Goal: Contribute content: Contribute content

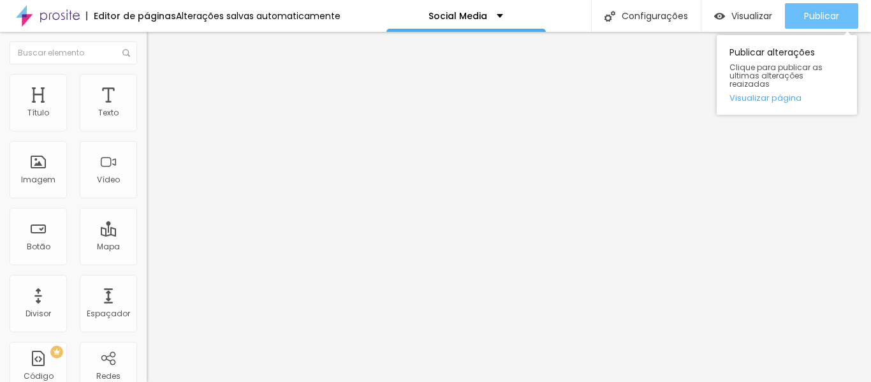
click at [805, 16] on span "Publicar" at bounding box center [821, 16] width 35 height 10
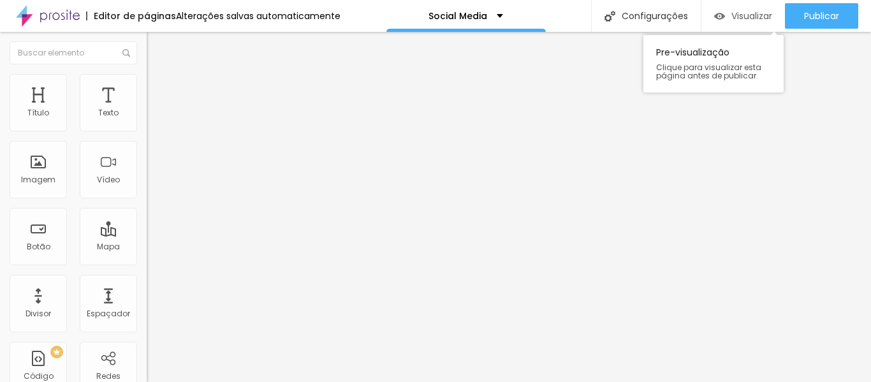
click at [748, 11] on span "Visualizar" at bounding box center [752, 16] width 41 height 10
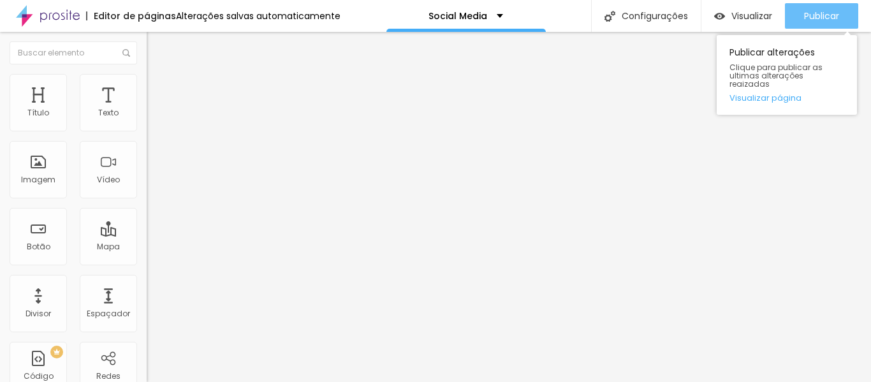
click at [811, 11] on span "Publicar" at bounding box center [821, 16] width 35 height 10
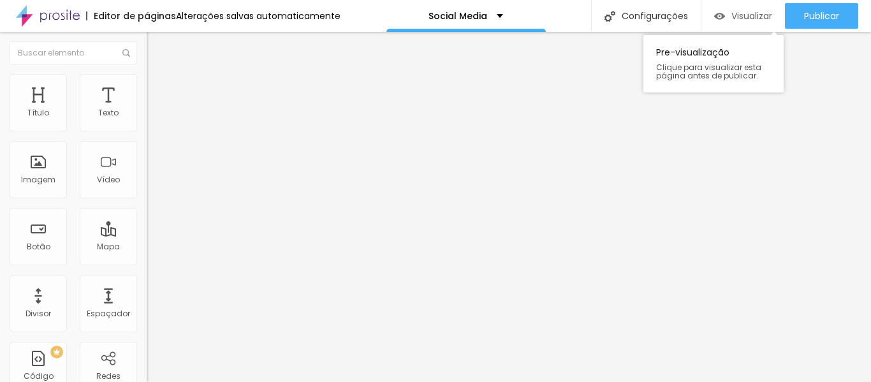
click at [764, 18] on span "Visualizar" at bounding box center [752, 16] width 41 height 10
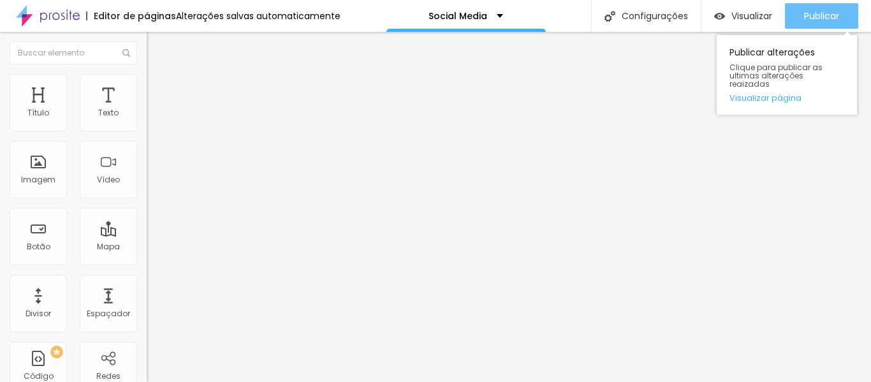
click at [821, 16] on span "Publicar" at bounding box center [821, 16] width 35 height 10
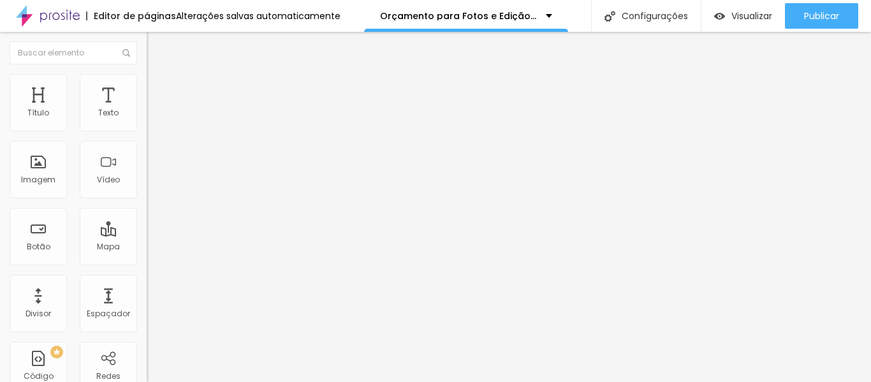
click at [147, 147] on span "Titulo 5" at bounding box center [161, 141] width 28 height 11
click at [158, 151] on span "Titulo 5" at bounding box center [172, 145] width 28 height 11
type input "26"
type input "21"
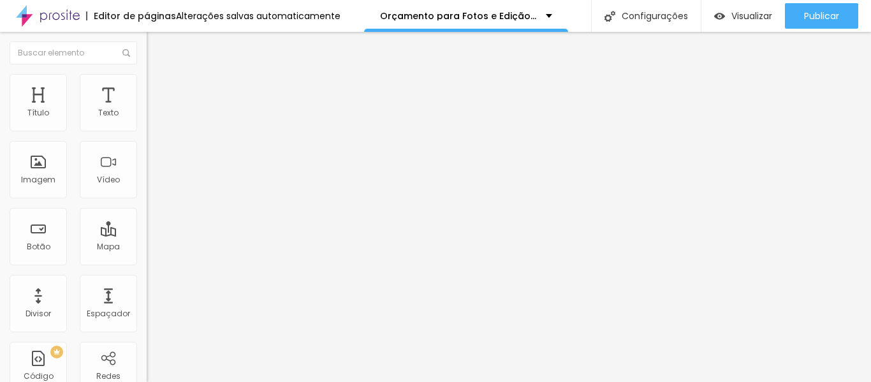
type input "21"
type input "20"
type input "19"
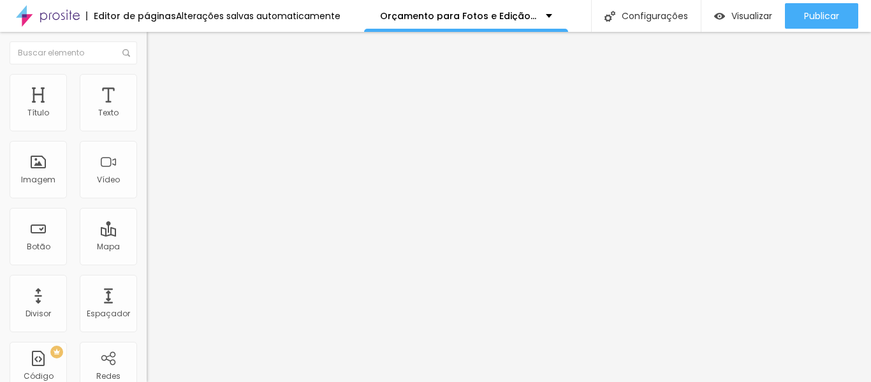
type input "18"
type input "20"
type input "19"
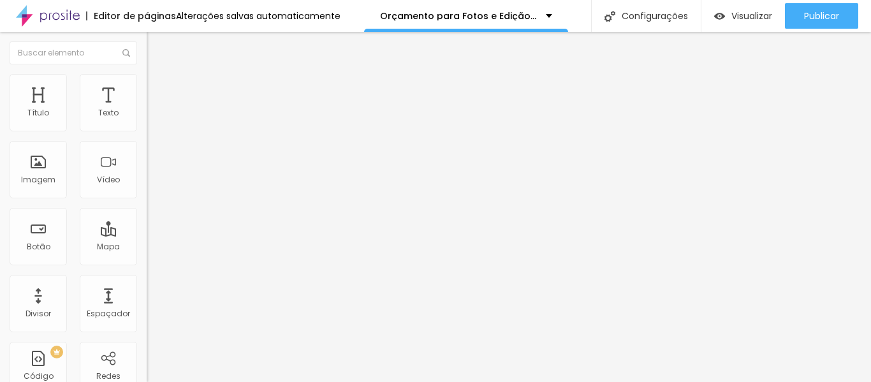
type input "19"
type input "18"
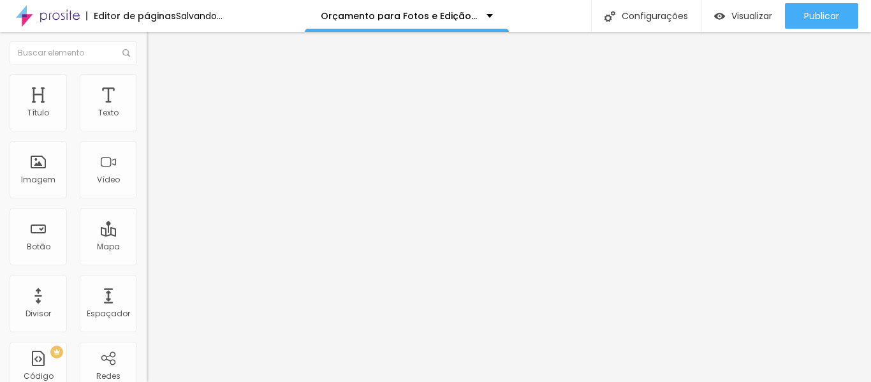
type input "19"
type input "20"
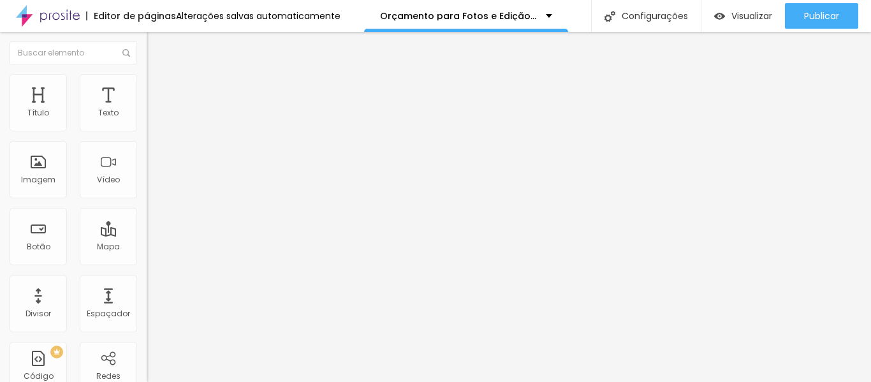
type input "20"
click at [147, 306] on input "range" at bounding box center [188, 311] width 82 height 10
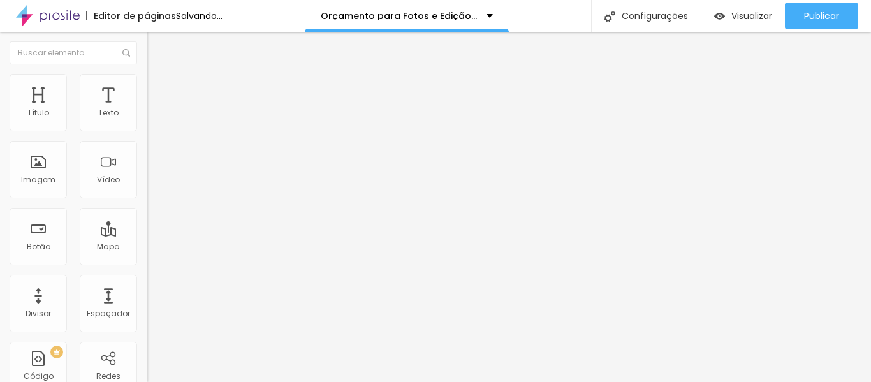
click at [158, 94] on span "Avançado" at bounding box center [179, 95] width 42 height 11
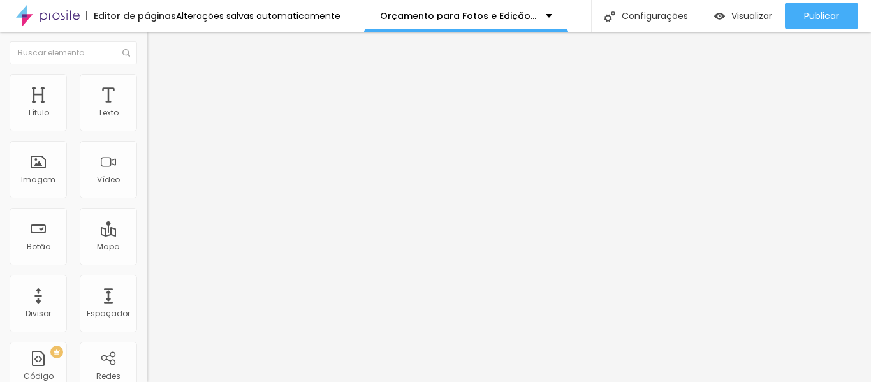
click at [147, 87] on li "Estilo" at bounding box center [220, 80] width 147 height 13
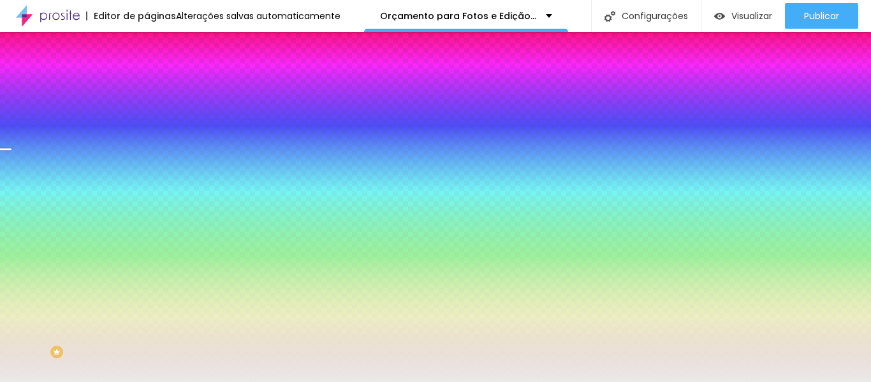
type input "25"
type input "53"
type input "61"
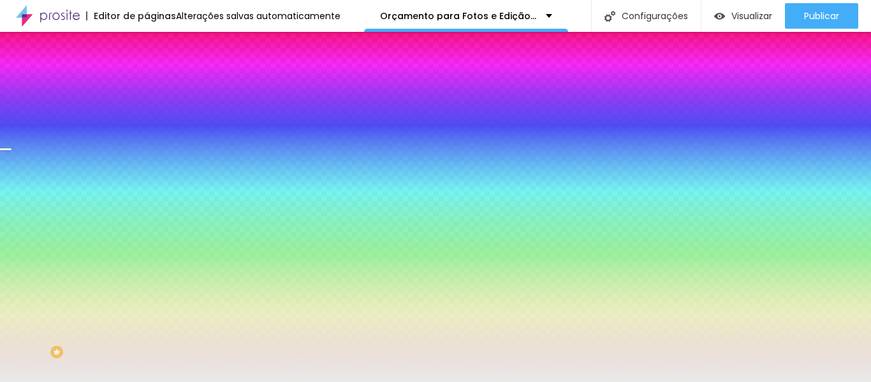
type input "61"
type input "64"
type input "71"
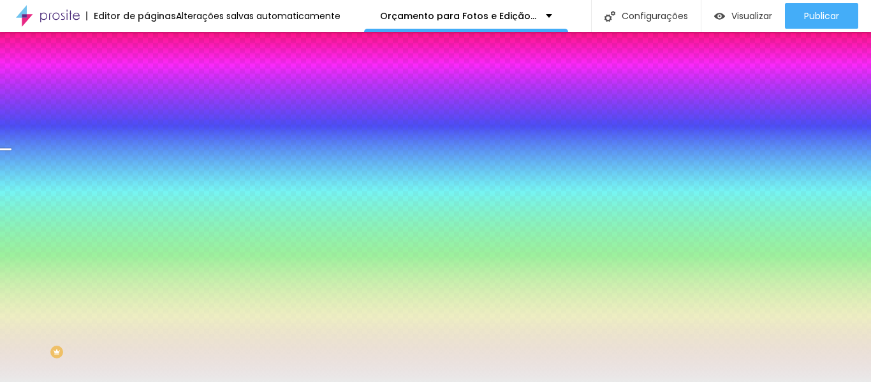
type input "79"
type input "82"
type input "86"
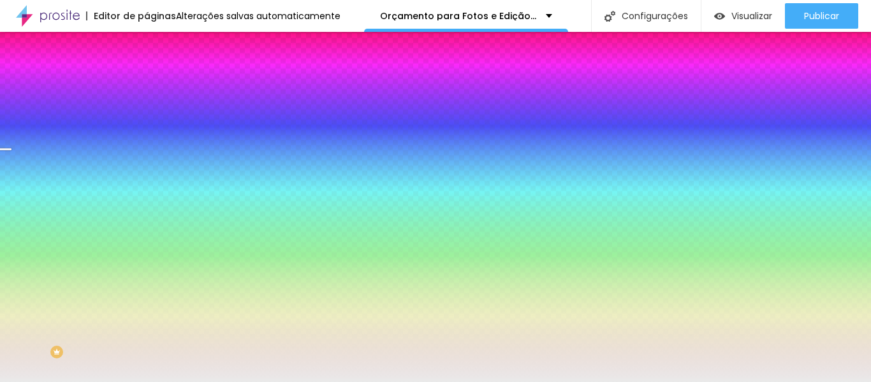
type input "86"
type input "87"
type input "89"
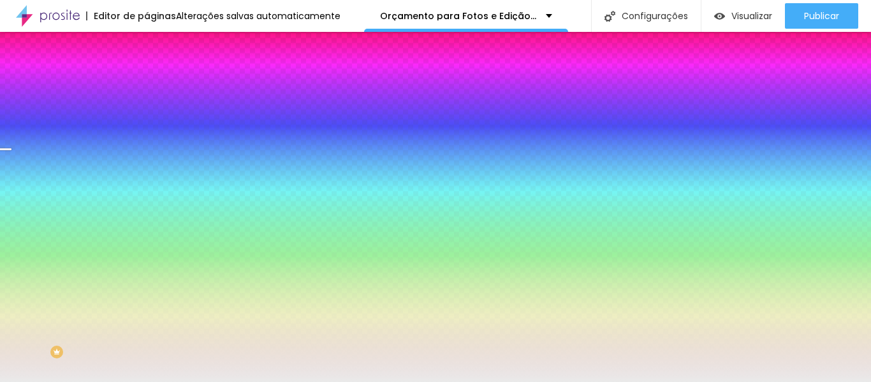
type input "92"
type input "94"
type input "97"
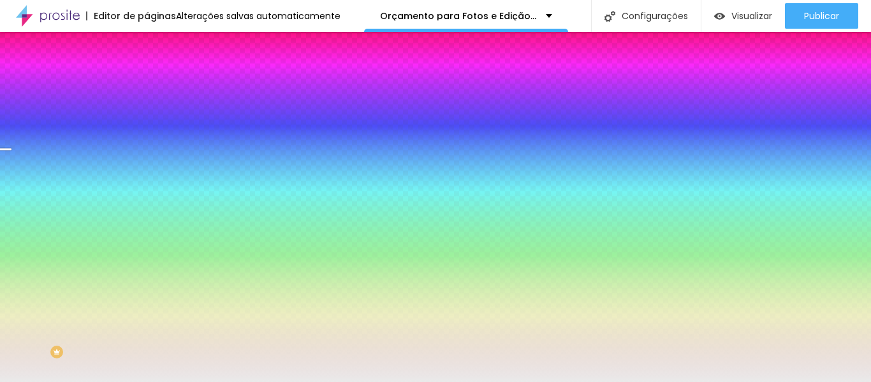
type input "97"
type input "100"
type input "105"
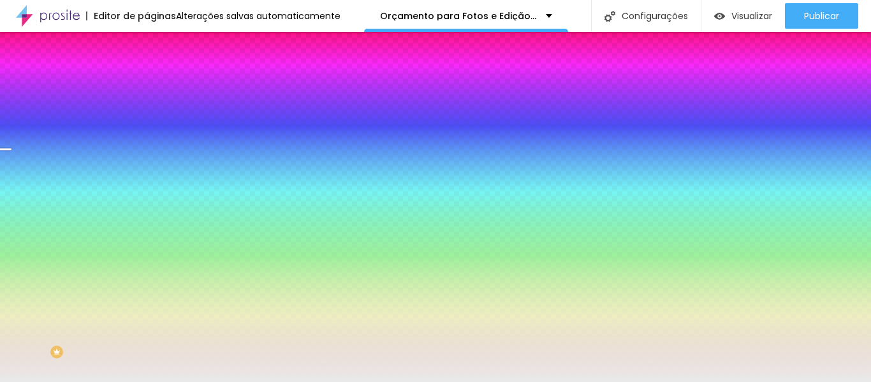
type input "109"
type input "110"
type input "114"
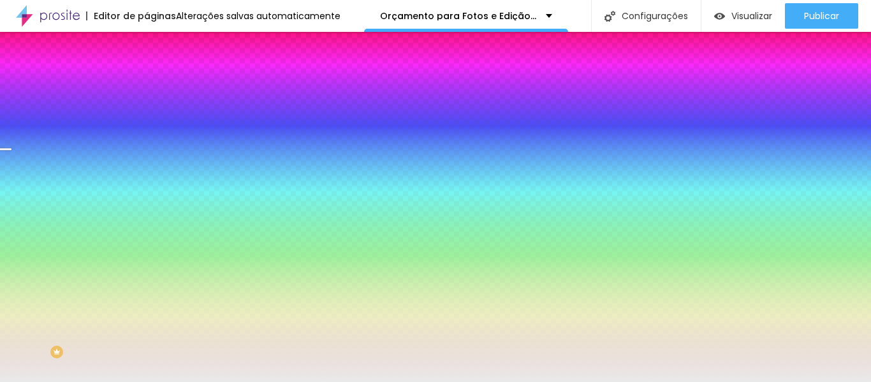
type input "114"
type input "115"
type input "120"
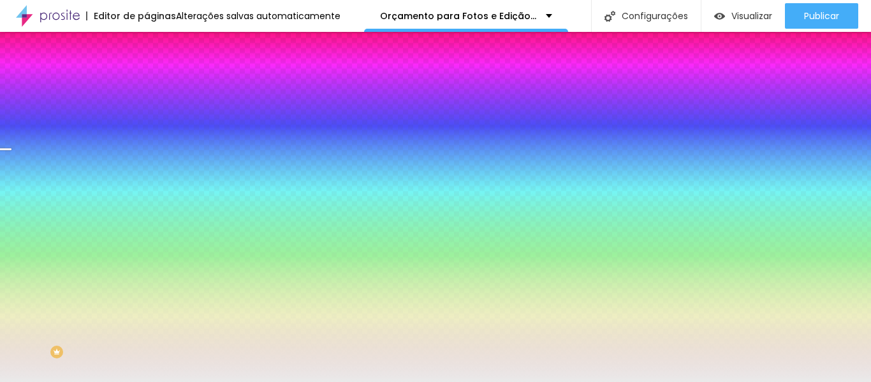
type input "122"
type input "127"
type input "128"
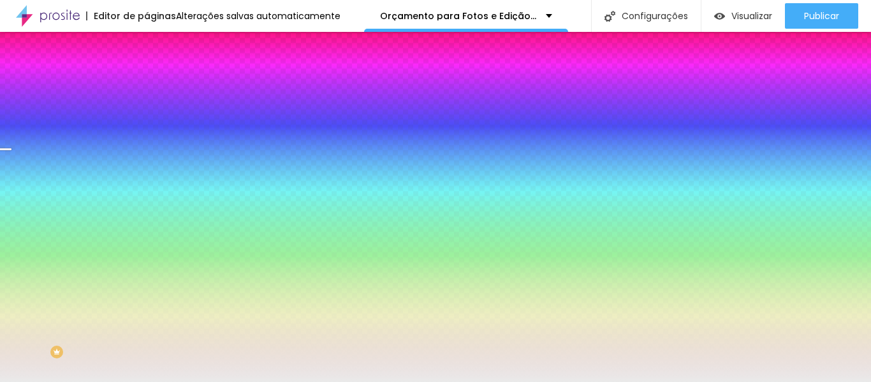
type input "128"
type input "130"
type input "117"
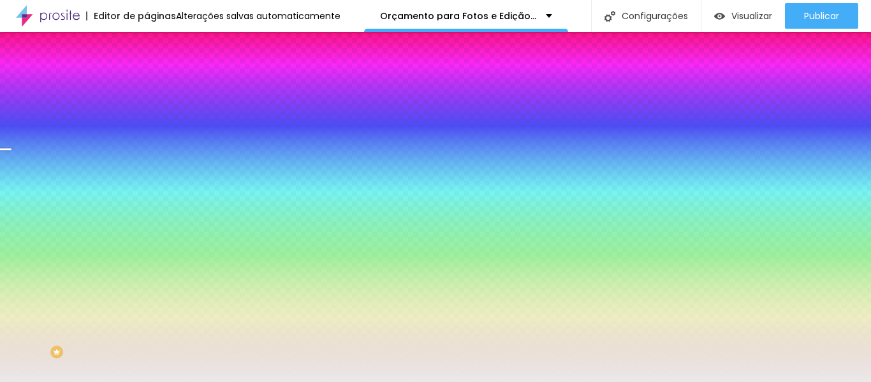
type input "76"
type input "46"
type input "23"
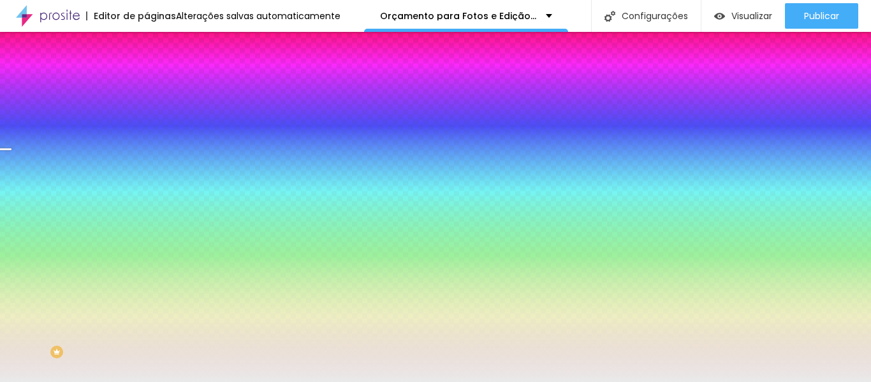
type input "23"
type input "0"
drag, startPoint x: 29, startPoint y: 152, endPoint x: 0, endPoint y: 147, distance: 29.2
click at [147, 283] on input "range" at bounding box center [188, 288] width 82 height 10
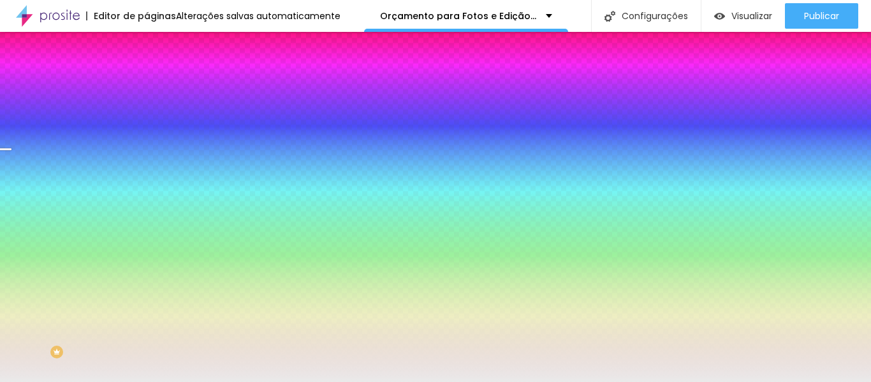
click at [147, 122] on div at bounding box center [220, 122] width 147 height 0
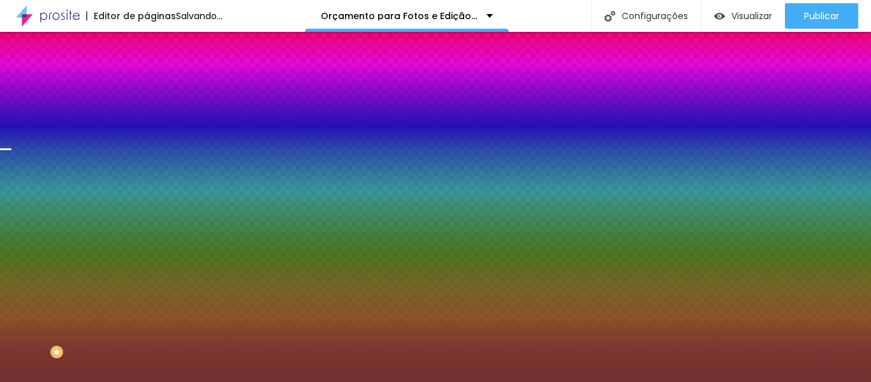
type input "#000000"
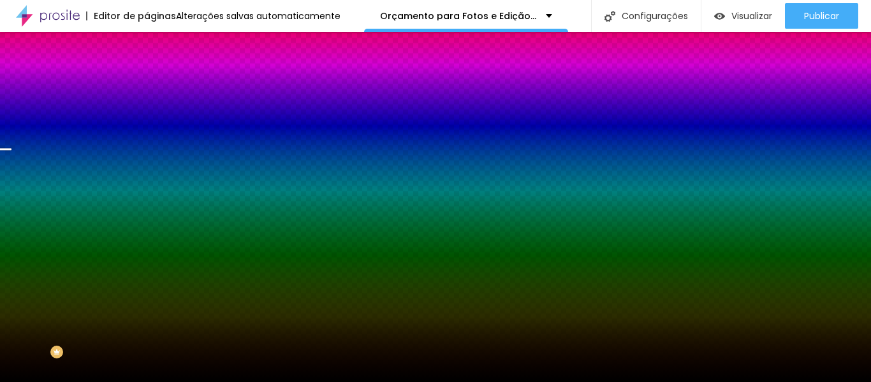
drag, startPoint x: 85, startPoint y: 173, endPoint x: 0, endPoint y: 264, distance: 125.0
click at [147, 264] on div "Editar Coluna Conteúdo Estilo Avançado Cor de fundo Voltar ao padrão #000000 0 …" at bounding box center [220, 207] width 147 height 350
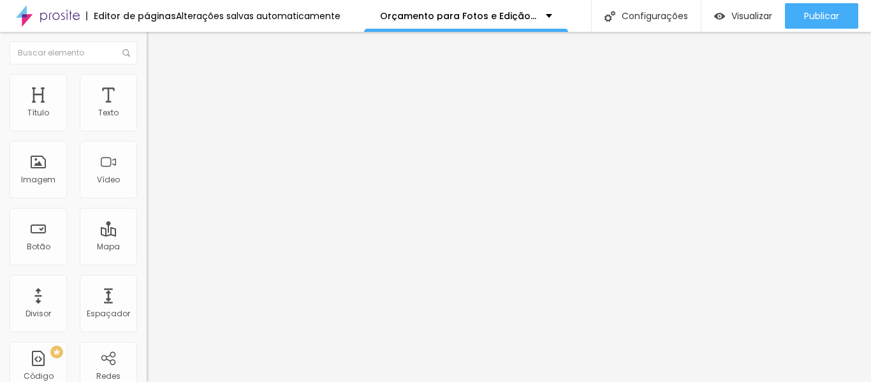
click at [158, 88] on span "Estilo" at bounding box center [168, 82] width 20 height 11
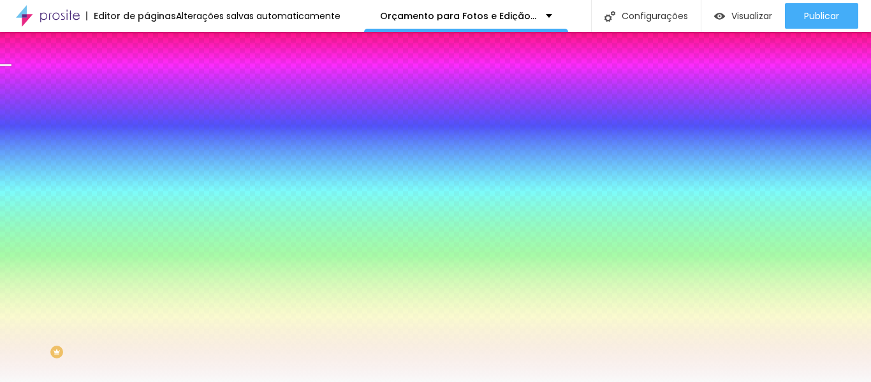
click at [147, 122] on div at bounding box center [220, 122] width 147 height 0
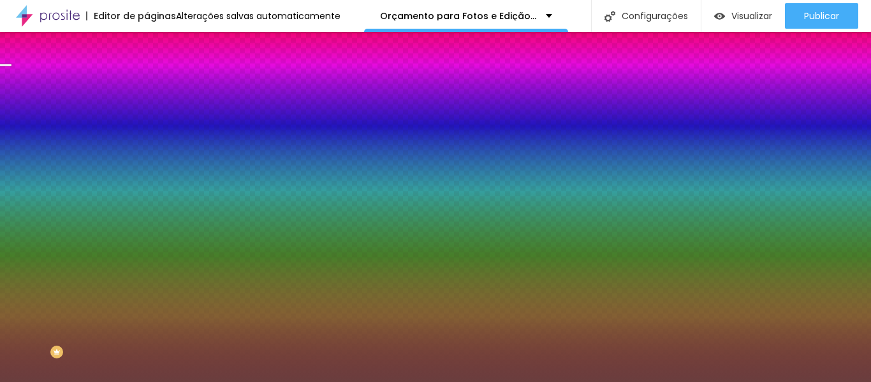
type input "#000000"
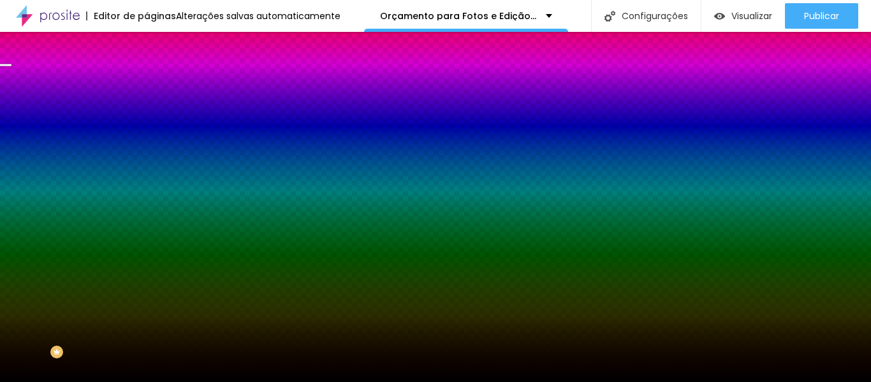
drag, startPoint x: 81, startPoint y: 184, endPoint x: 0, endPoint y: 290, distance: 133.3
click at [147, 290] on div "Editar Coluna Conteúdo Estilo Avançado Cor de fundo Voltar ao padrão #000000 0 …" at bounding box center [220, 207] width 147 height 350
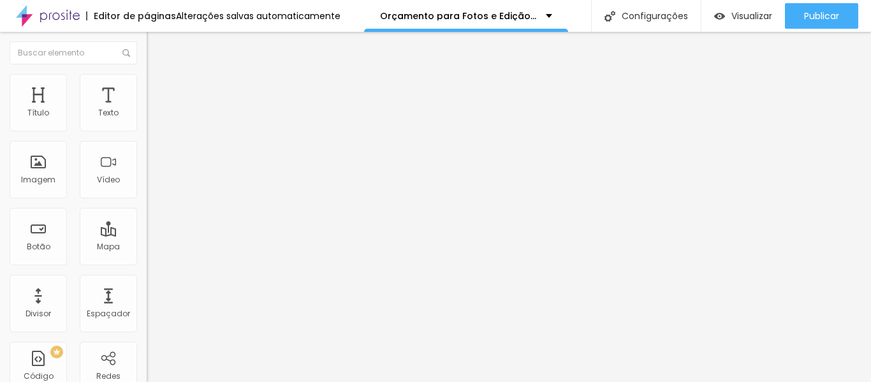
click at [147, 80] on img at bounding box center [152, 79] width 11 height 11
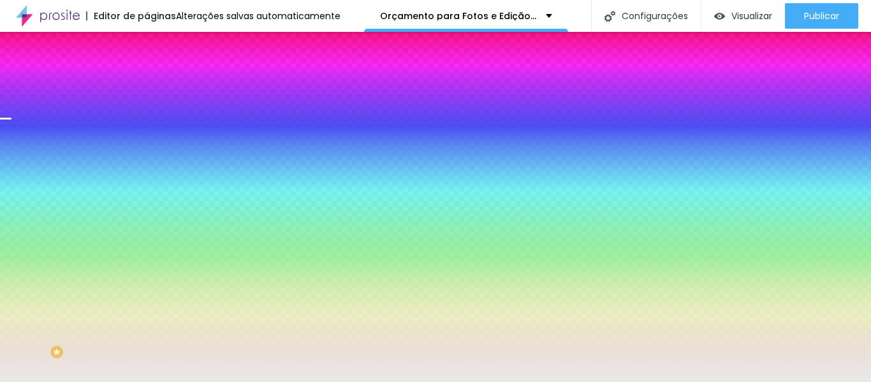
click at [147, 122] on div at bounding box center [220, 122] width 147 height 0
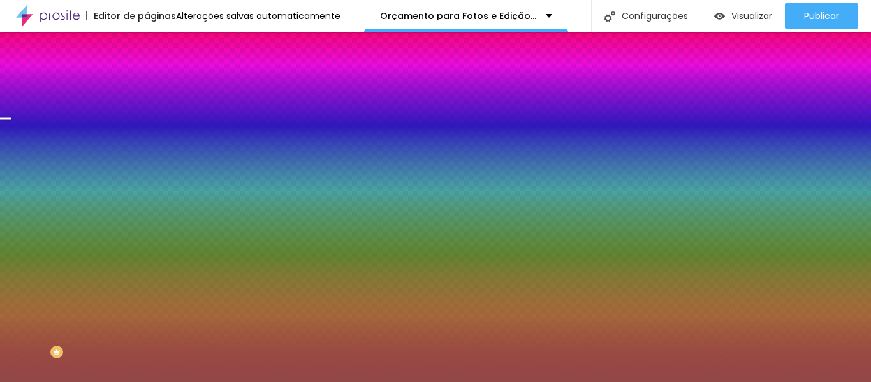
type input "#000000"
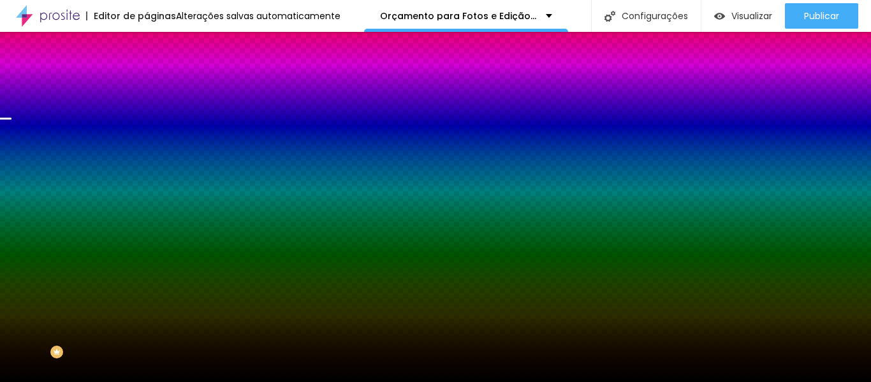
drag, startPoint x: 62, startPoint y: 185, endPoint x: 0, endPoint y: 277, distance: 111.3
click at [147, 277] on div "Editar Coluna Conteúdo Estilo Avançado Cor de fundo Voltar ao padrão #000000 0 …" at bounding box center [220, 207] width 147 height 350
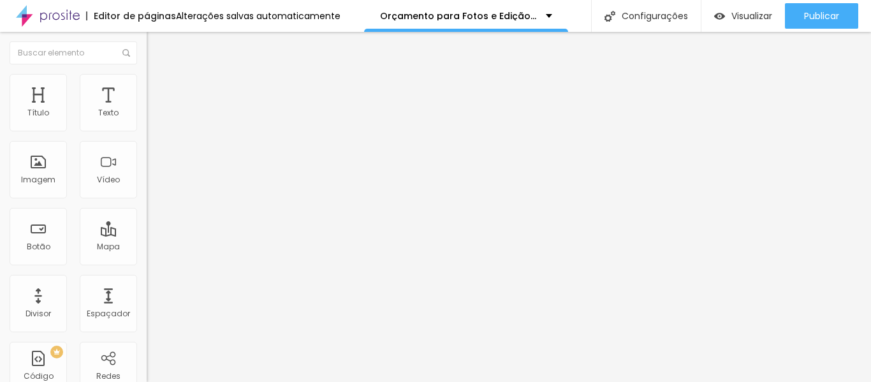
click at [158, 88] on span "Estilo" at bounding box center [168, 82] width 20 height 11
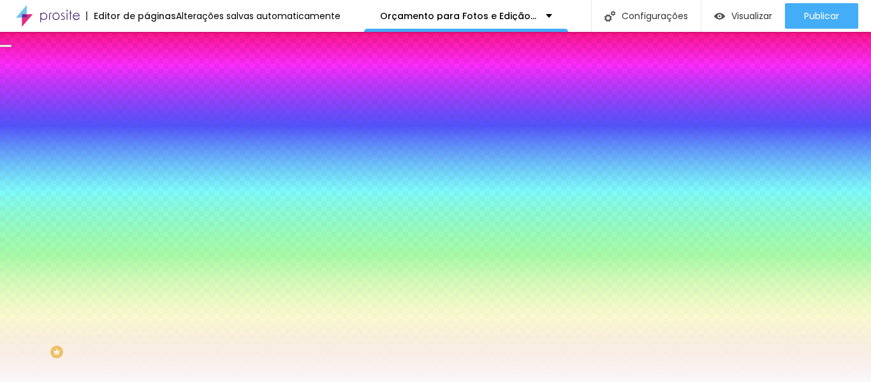
click at [147, 122] on div at bounding box center [220, 122] width 147 height 0
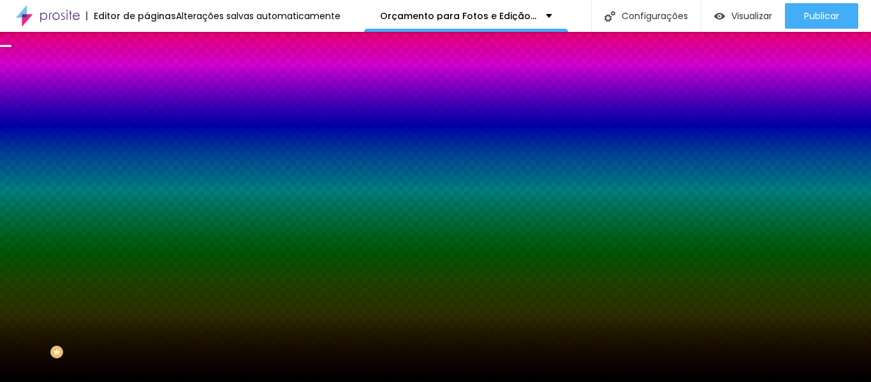
type input "#000000"
drag, startPoint x: 62, startPoint y: 200, endPoint x: 0, endPoint y: 313, distance: 128.2
click at [147, 313] on div "Editar Coluna Conteúdo Estilo Avançado Cor de fundo Voltar ao padrão #000000 0 …" at bounding box center [220, 207] width 147 height 350
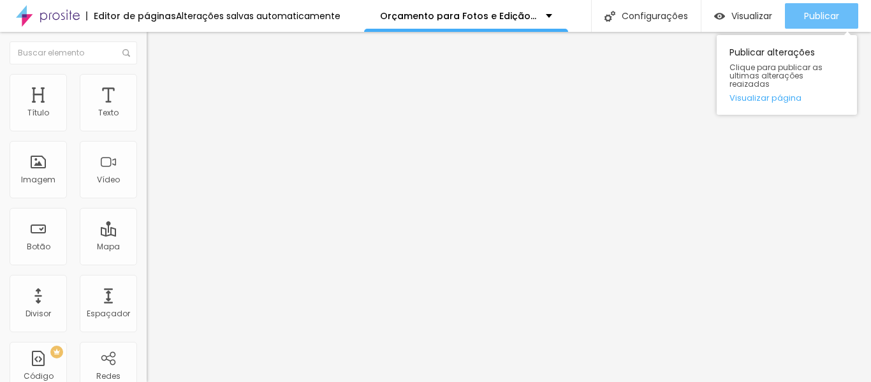
click at [805, 13] on span "Publicar" at bounding box center [821, 16] width 35 height 10
